Goal: Navigation & Orientation: Go to known website

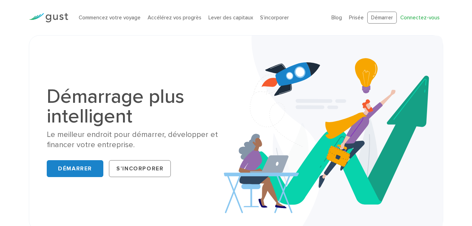
click at [416, 20] on link "Connectez-vous" at bounding box center [419, 17] width 39 height 6
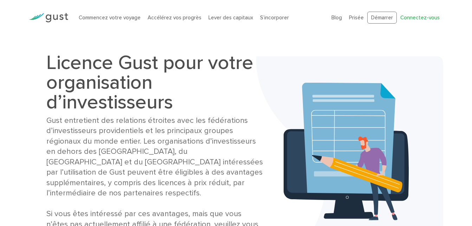
click at [419, 17] on link "Connectez-vous" at bounding box center [419, 17] width 39 height 6
click at [415, 19] on link "Connectez-vous" at bounding box center [419, 17] width 39 height 6
